Goal: Information Seeking & Learning: Learn about a topic

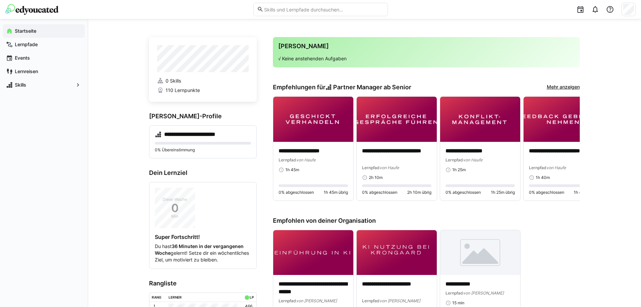
click at [300, 11] on input "text" at bounding box center [323, 9] width 120 height 6
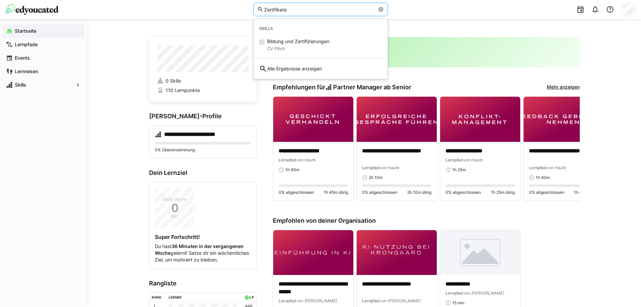
type input "Zertifikate"
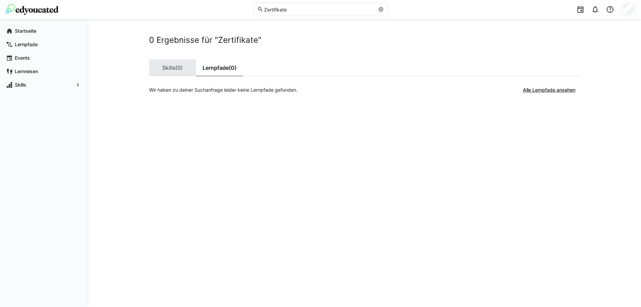
click at [169, 71] on link "Skills (0)" at bounding box center [172, 67] width 47 height 17
click at [219, 67] on link "Lernpfade (0)" at bounding box center [219, 67] width 47 height 17
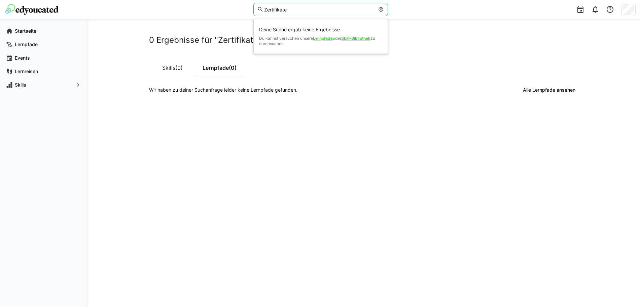
drag, startPoint x: 297, startPoint y: 8, endPoint x: 227, endPoint y: 8, distance: 69.6
click at [227, 8] on div "Zertifikate Deine Suche ergab keine Ergebnisse. Du kannst versuchen unsere Lern…" at bounding box center [320, 9] width 630 height 19
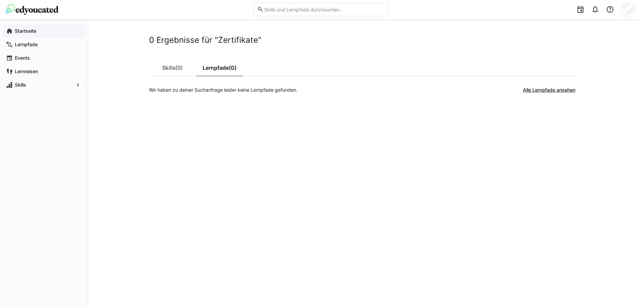
click at [0, 0] on app-navigation-label "Startseite" at bounding box center [0, 0] width 0 height 0
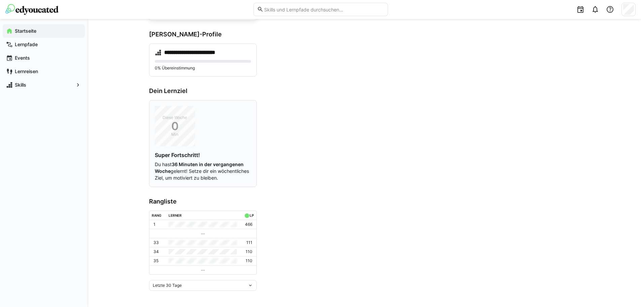
scroll to position [88, 0]
click at [189, 164] on p "Du hast 36 Minuten in der vergangenen Woche gelernt! Setze dir ein wöchentliche…" at bounding box center [203, 171] width 96 height 20
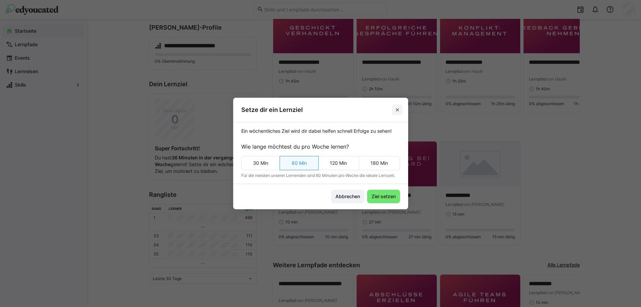
click at [399, 111] on eds-icon at bounding box center [397, 109] width 5 height 5
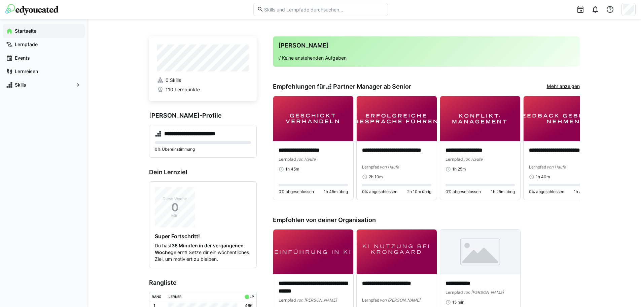
scroll to position [0, 0]
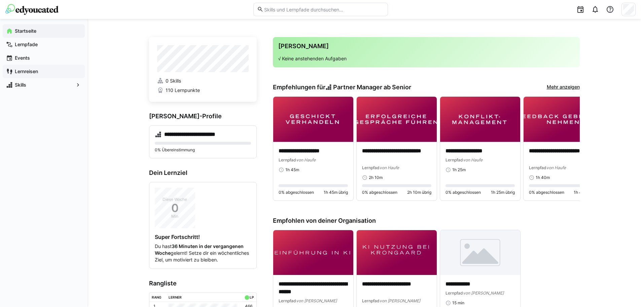
click at [0, 0] on app-navigation-label "Lernreisen" at bounding box center [0, 0] width 0 height 0
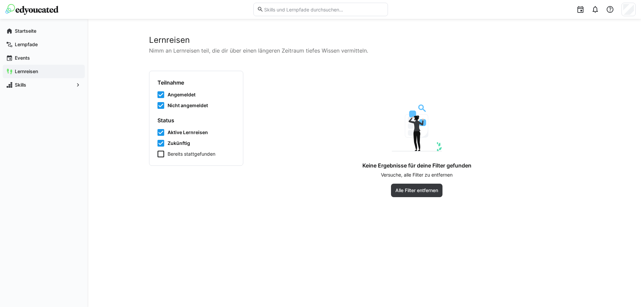
click at [161, 153] on icon at bounding box center [160, 153] width 7 height 7
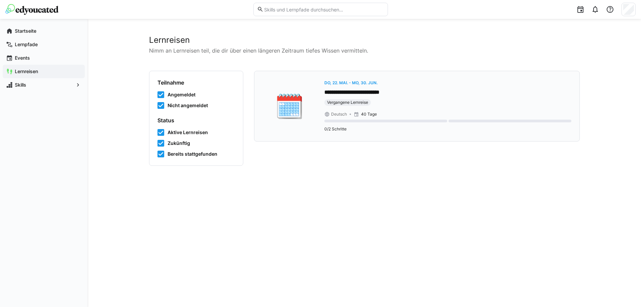
click at [408, 103] on eds-badge "Vergangene Lernreise" at bounding box center [447, 102] width 247 height 7
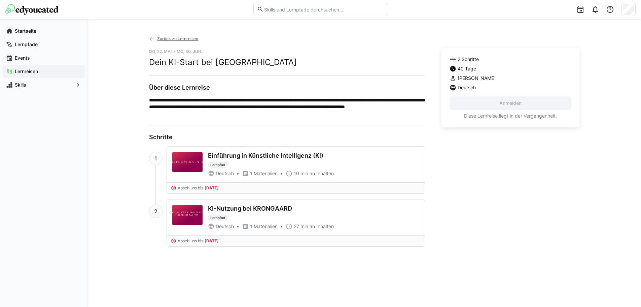
click at [261, 153] on div "Einführung in Künstliche Intelligenz (KI)" at bounding box center [265, 155] width 115 height 7
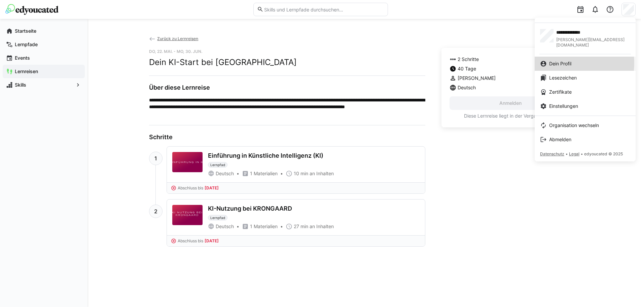
click at [560, 60] on span "Dein Profil" at bounding box center [560, 63] width 22 height 7
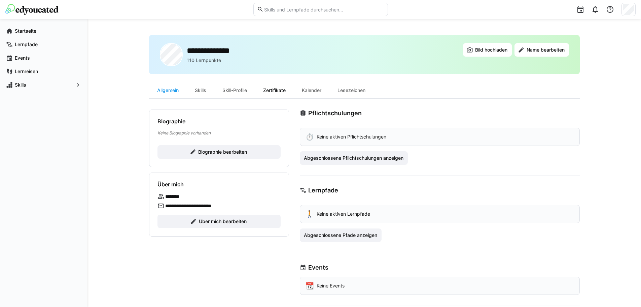
click at [275, 93] on div "Zertifikate" at bounding box center [274, 90] width 39 height 16
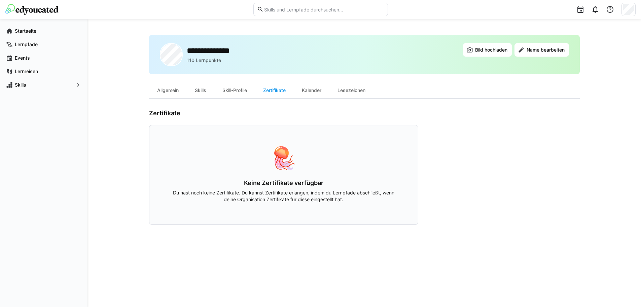
click at [74, 167] on div "Startseite Lernpfade Events Lernreisen Skills" at bounding box center [43, 163] width 87 height 288
click at [0, 0] on app-navigation-label "Lernpfade" at bounding box center [0, 0] width 0 height 0
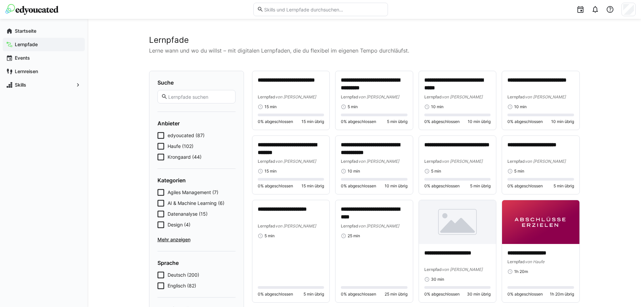
click at [158, 155] on icon at bounding box center [160, 156] width 7 height 7
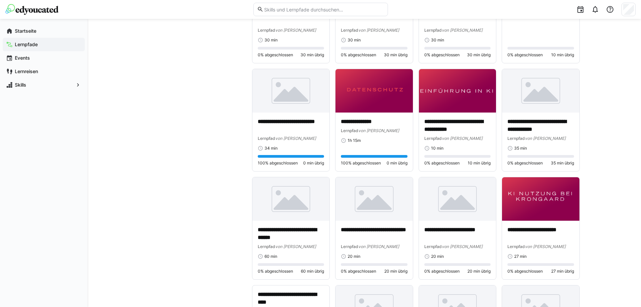
scroll to position [359, 0]
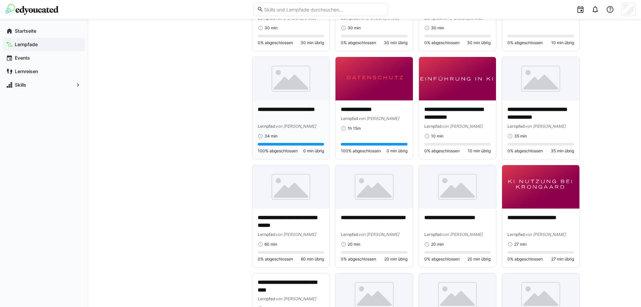
click at [287, 109] on p "**********" at bounding box center [291, 113] width 67 height 15
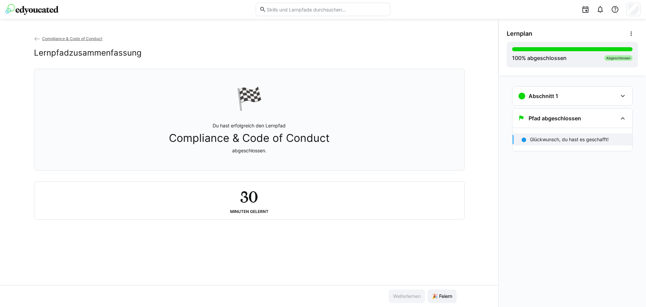
click at [68, 40] on span "Compliance & Code of Conduct" at bounding box center [72, 38] width 60 height 5
click at [619, 97] on eds-icon at bounding box center [623, 96] width 8 height 8
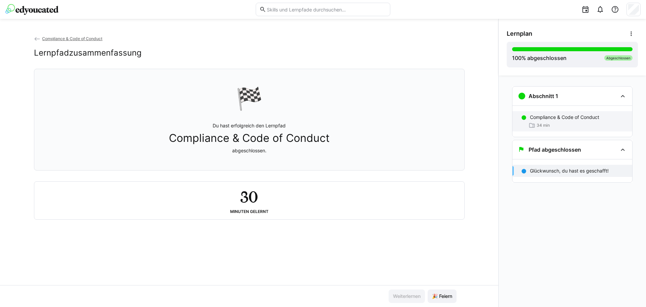
click at [595, 114] on p "Compliance & Code of Conduct" at bounding box center [564, 117] width 69 height 7
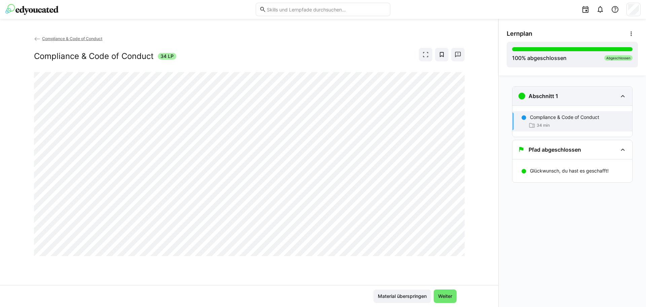
click at [624, 97] on eds-icon at bounding box center [623, 96] width 8 height 8
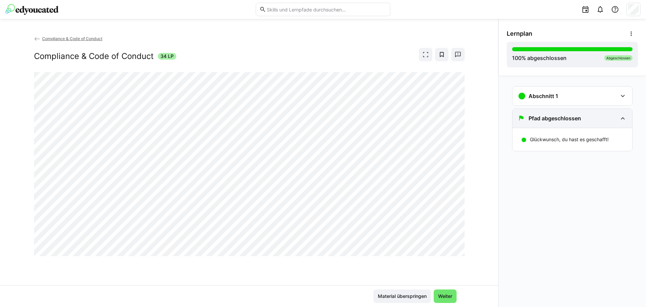
click at [622, 120] on eds-icon at bounding box center [623, 118] width 8 height 8
click at [624, 120] on eds-icon at bounding box center [623, 118] width 8 height 8
click at [400, 296] on span "Material überspringen" at bounding box center [402, 295] width 51 height 7
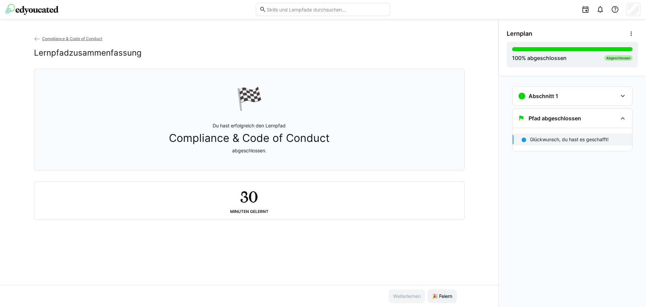
click at [392, 156] on div "🏁 Du hast erfolgreich den Lernpfad Compliance & Code of Conduct abgeschlossen." at bounding box center [249, 119] width 419 height 93
click at [68, 37] on span "Compliance & Code of Conduct" at bounding box center [72, 38] width 60 height 5
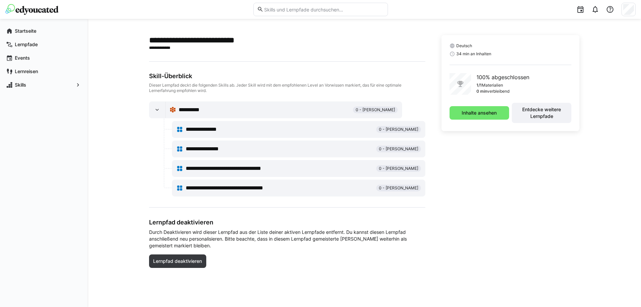
drag, startPoint x: 27, startPoint y: 44, endPoint x: 70, endPoint y: 139, distance: 104.2
click at [0, 0] on app-navigation-label "Lernpfade" at bounding box center [0, 0] width 0 height 0
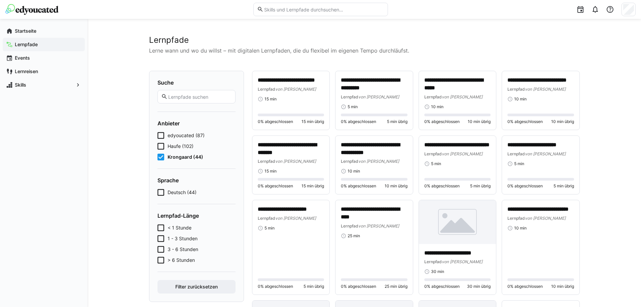
click at [389, 143] on p "**********" at bounding box center [374, 148] width 67 height 15
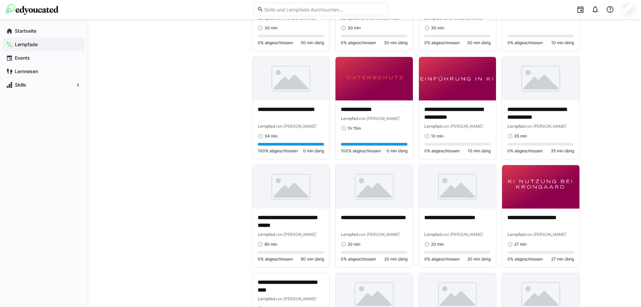
scroll to position [370, 0]
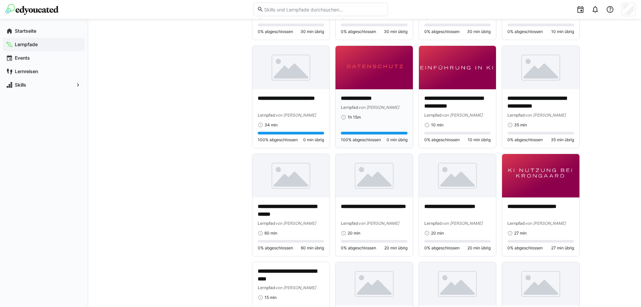
click at [380, 118] on div "1h 15m" at bounding box center [374, 116] width 67 height 5
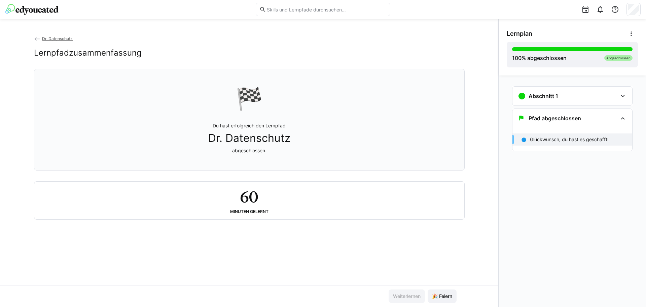
click at [57, 36] on span "Dr. Datenschutz" at bounding box center [57, 38] width 31 height 5
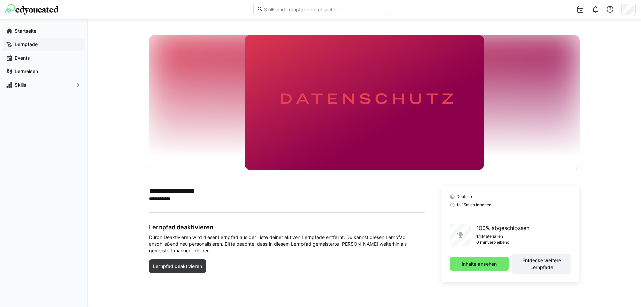
click at [0, 0] on app-navigation-label "Lernpfade" at bounding box center [0, 0] width 0 height 0
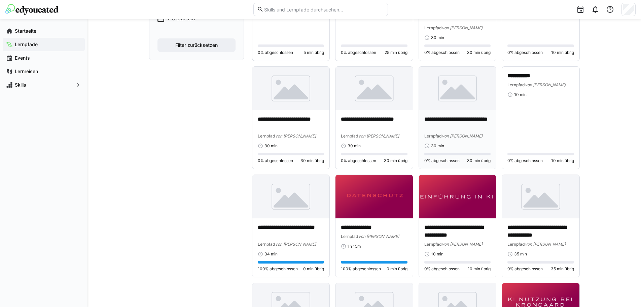
scroll to position [303, 0]
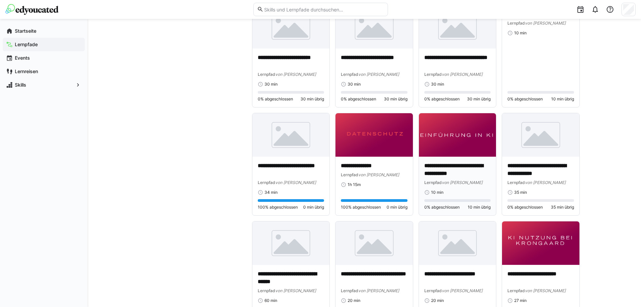
click at [468, 179] on div "Lernpfad von Krongaard" at bounding box center [457, 182] width 67 height 7
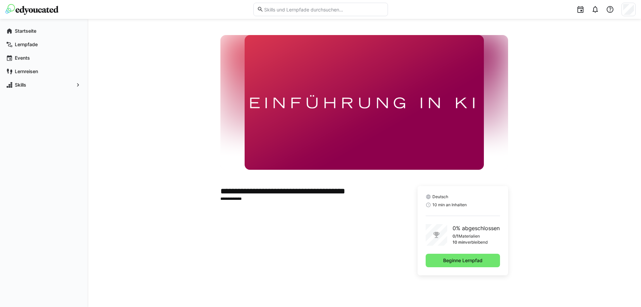
click at [565, 123] on app-learning-path-details-component "**********" at bounding box center [364, 162] width 431 height 255
click at [471, 263] on span "Beginne Lernpfad" at bounding box center [463, 259] width 74 height 13
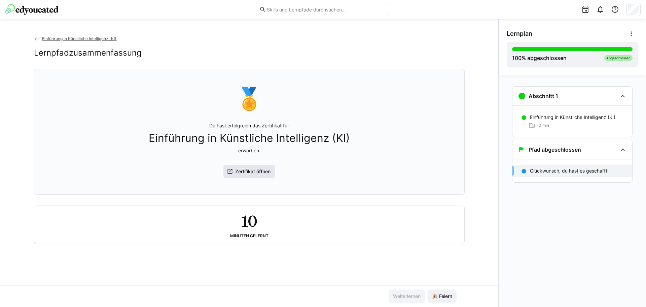
click at [252, 175] on span "Zertifikat öffnen" at bounding box center [252, 171] width 37 height 7
click at [60, 41] on app-back-navigation "Einführung in Künstliche Intelligenz (KI)" at bounding box center [249, 38] width 431 height 7
click at [66, 39] on span "Einführung in Künstliche Intelligenz (KI)" at bounding box center [79, 38] width 74 height 5
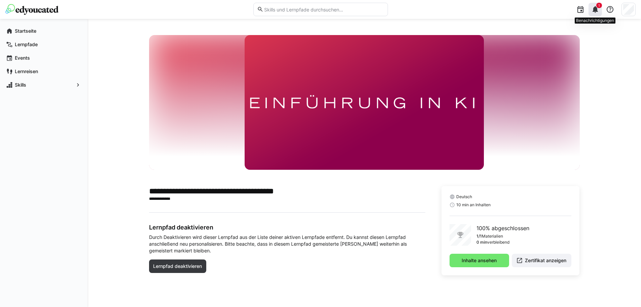
click at [597, 8] on eds-icon at bounding box center [595, 9] width 8 height 8
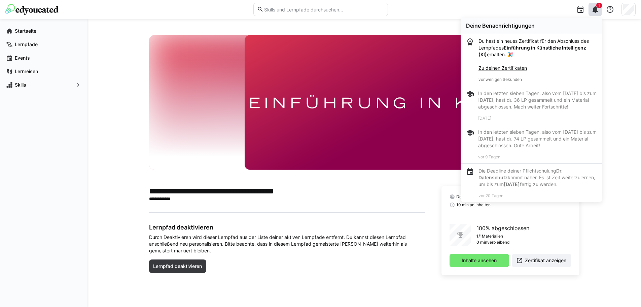
click at [546, 55] on p "Du hast ein neues Zertifikat für den Abschluss des Lernpfades Einführung in Kün…" at bounding box center [537, 55] width 118 height 34
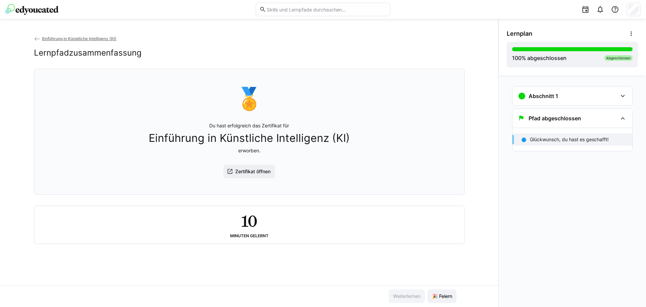
click at [34, 7] on img at bounding box center [31, 9] width 53 height 11
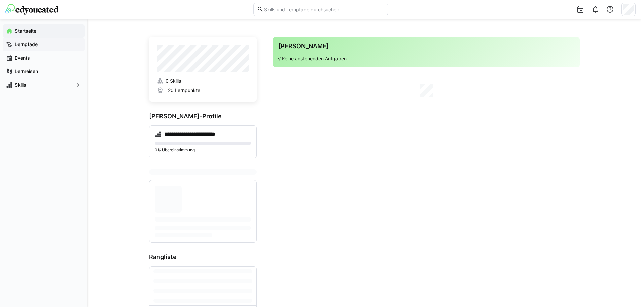
click at [0, 0] on app-navigation-label "Lernpfade" at bounding box center [0, 0] width 0 height 0
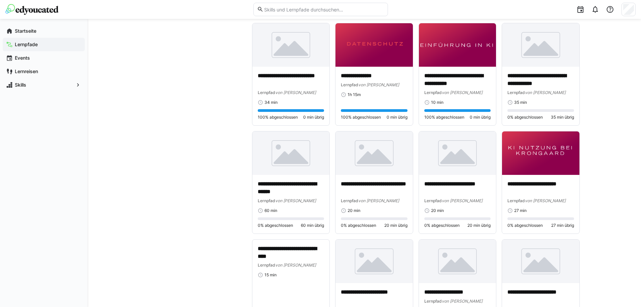
scroll to position [404, 0]
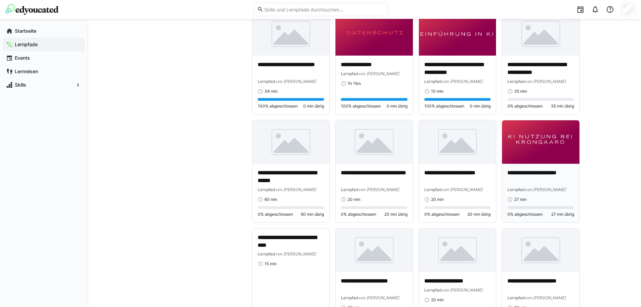
click at [533, 182] on p "**********" at bounding box center [540, 176] width 67 height 15
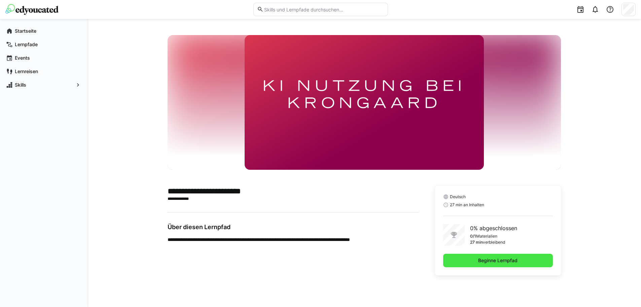
click at [498, 258] on span "Beginne Lernpfad" at bounding box center [497, 260] width 41 height 7
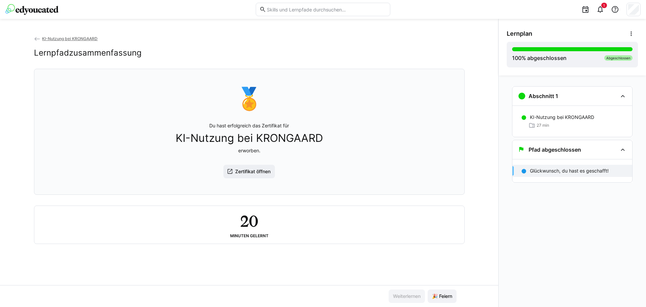
click at [58, 40] on span "KI-Nutzung bei KRONGAARD" at bounding box center [70, 38] width 56 height 5
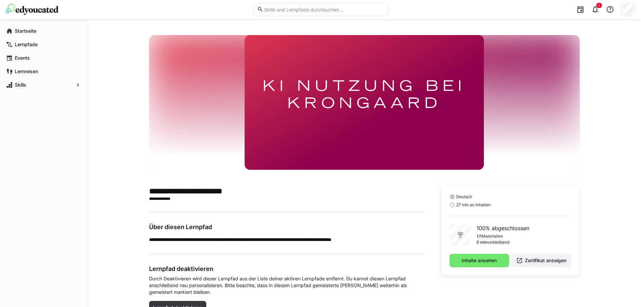
scroll to position [32, 0]
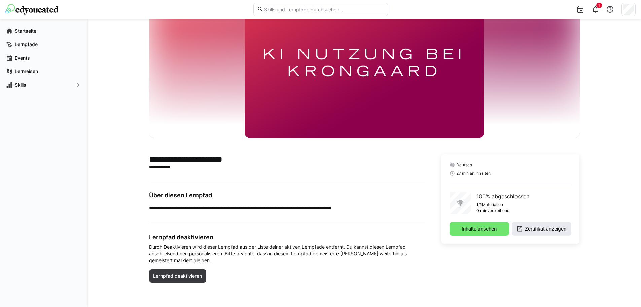
click at [555, 226] on span "Zertifikat anzeigen" at bounding box center [545, 228] width 43 height 7
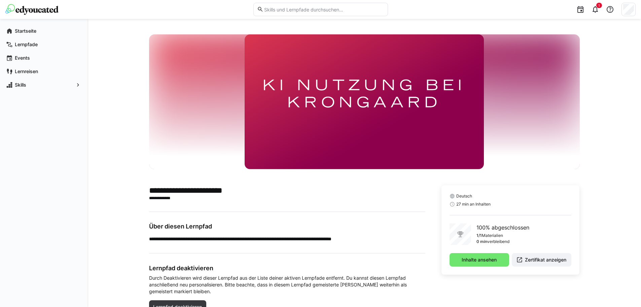
scroll to position [0, 0]
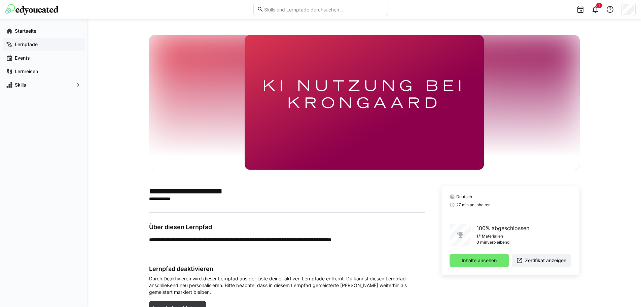
click at [0, 0] on app-navigation-label "Lernpfade" at bounding box center [0, 0] width 0 height 0
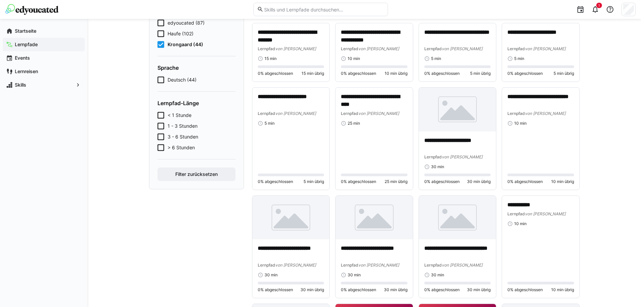
scroll to position [112, 0]
click at [596, 12] on eds-icon at bounding box center [595, 9] width 8 height 8
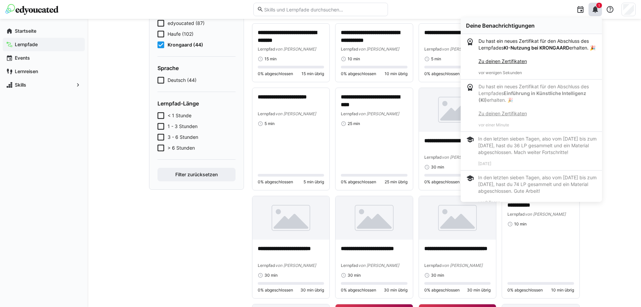
click at [540, 47] on strong "KI-Nutzung bei KRONGAARD" at bounding box center [537, 48] width 66 height 6
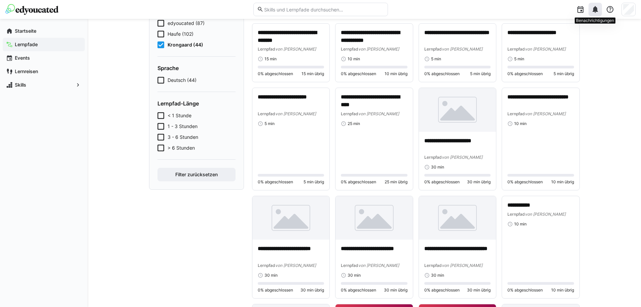
click at [599, 13] on eds-icon at bounding box center [595, 9] width 8 height 8
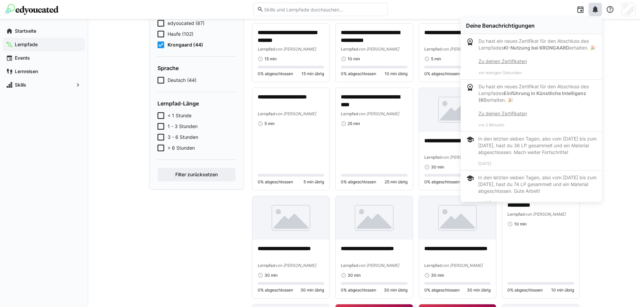
click at [505, 64] on link "Zu deinen Zertifikaten" at bounding box center [502, 61] width 48 height 6
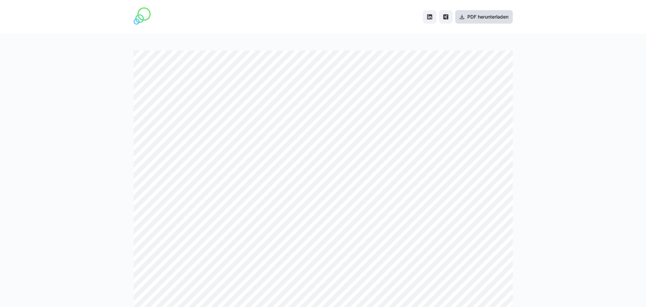
click at [488, 17] on span "PDF herunterladen" at bounding box center [487, 16] width 43 height 7
click at [263, 21] on div "PDF herunterladen" at bounding box center [323, 17] width 379 height 34
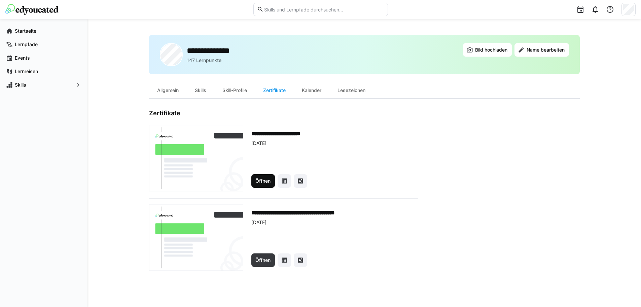
click at [258, 182] on span "Öffnen" at bounding box center [262, 180] width 17 height 7
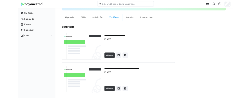
scroll to position [53, 0]
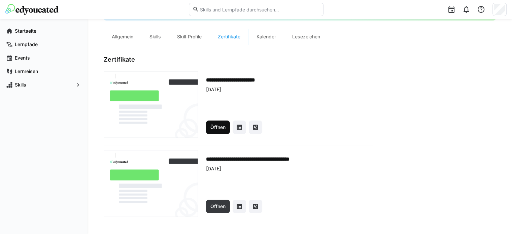
click at [215, 124] on span "Öffnen" at bounding box center [217, 127] width 17 height 7
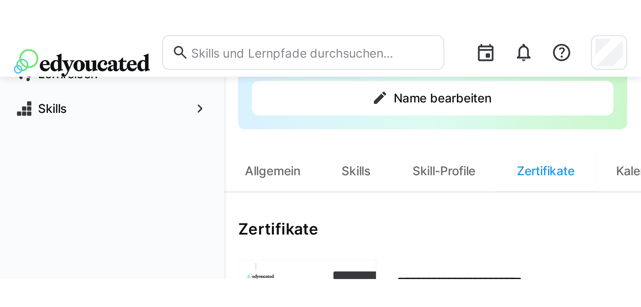
scroll to position [0, 0]
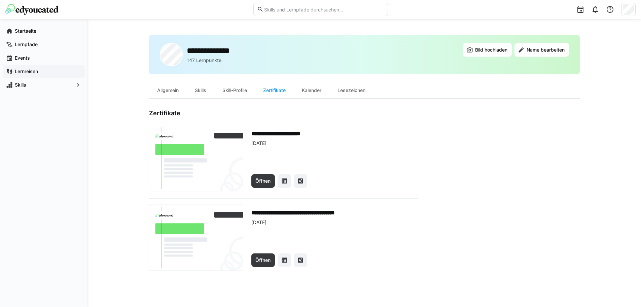
click at [0, 0] on app-navigation-label "Lernreisen" at bounding box center [0, 0] width 0 height 0
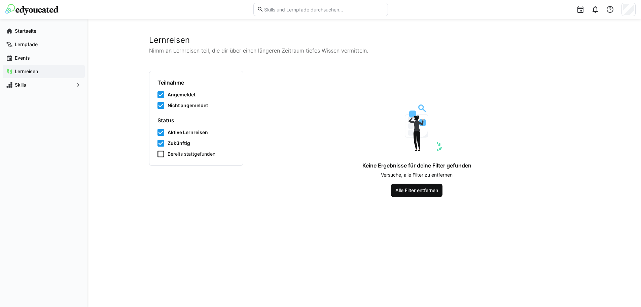
click at [424, 192] on span "Alle Filter entfernen" at bounding box center [416, 190] width 45 height 7
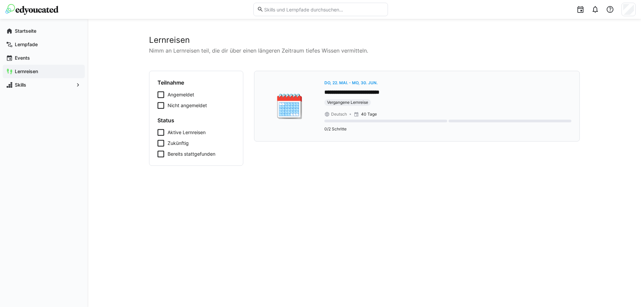
click at [386, 110] on div "**********" at bounding box center [447, 106] width 247 height 54
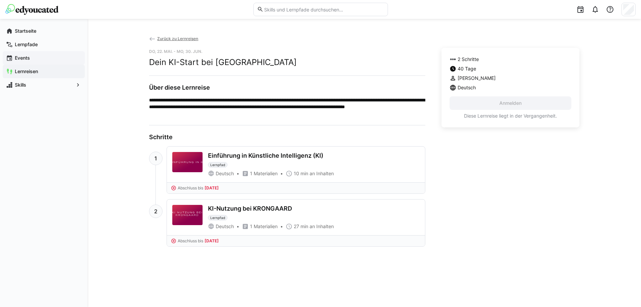
click at [0, 0] on app-navigation-label "Events" at bounding box center [0, 0] width 0 height 0
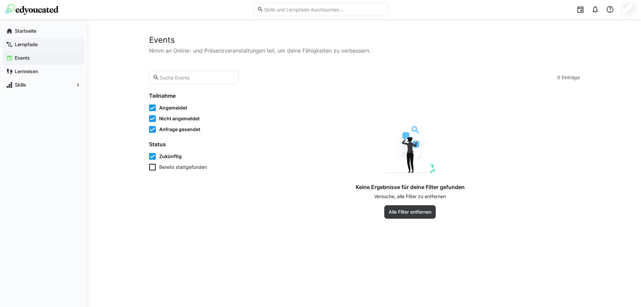
click at [0, 0] on app-navigation-label "Lernpfade" at bounding box center [0, 0] width 0 height 0
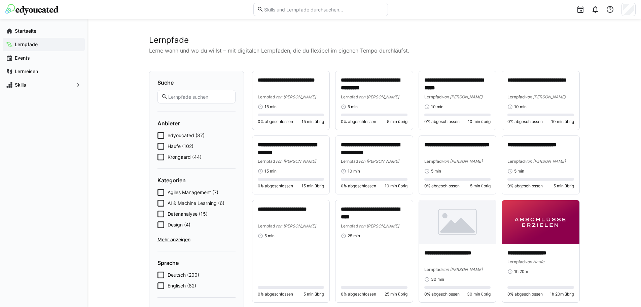
click at [162, 156] on icon at bounding box center [160, 156] width 7 height 7
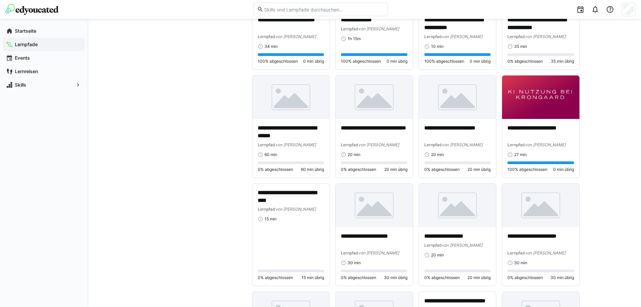
scroll to position [437, 0]
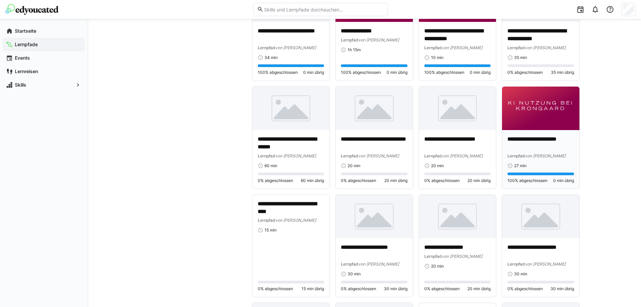
click at [523, 142] on p "**********" at bounding box center [540, 142] width 67 height 15
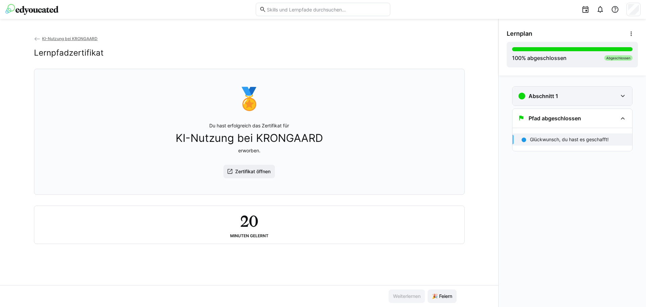
click at [558, 94] on div "Abschnitt 1" at bounding box center [568, 96] width 100 height 8
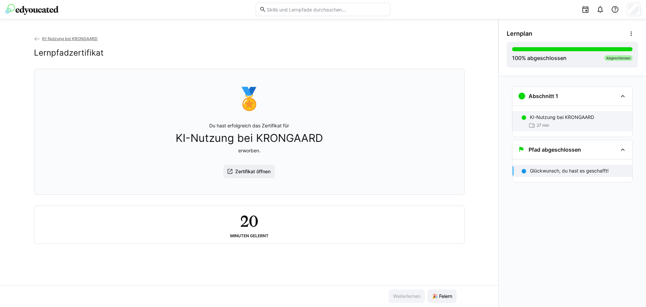
click at [559, 119] on p "KI-Nutzung bei KRONGAARD" at bounding box center [562, 117] width 64 height 7
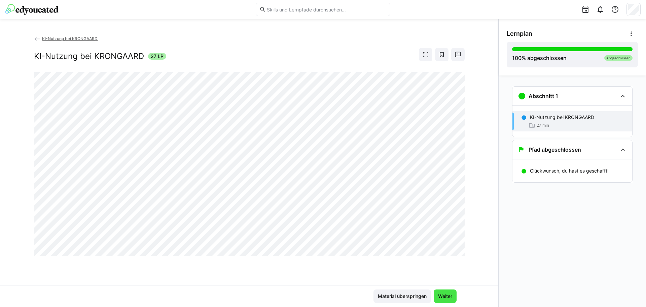
click at [444, 298] on span "Weiter" at bounding box center [445, 295] width 16 height 7
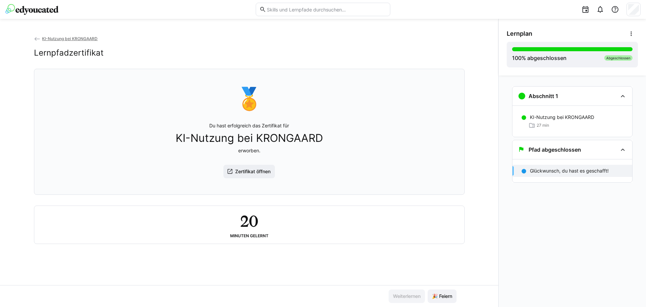
drag, startPoint x: 487, startPoint y: 247, endPoint x: 478, endPoint y: 239, distance: 12.4
click at [487, 247] on div "KI-Nutzung bei KRONGAARD Lernpfadzertifikat 🏅 Du hast erfolgreich das Zertifika…" at bounding box center [249, 160] width 498 height 250
click at [56, 37] on span "KI-Nutzung bei KRONGAARD" at bounding box center [70, 38] width 56 height 5
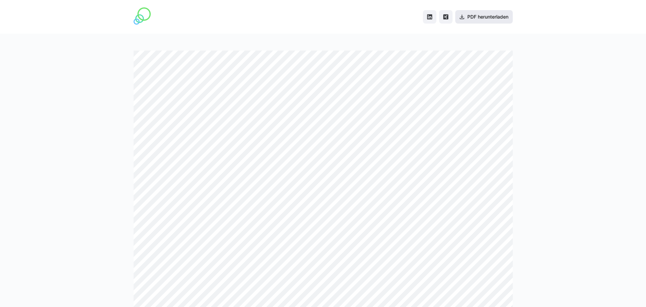
click at [498, 14] on span "PDF herunterladen" at bounding box center [487, 16] width 43 height 7
